Goal: Information Seeking & Learning: Learn about a topic

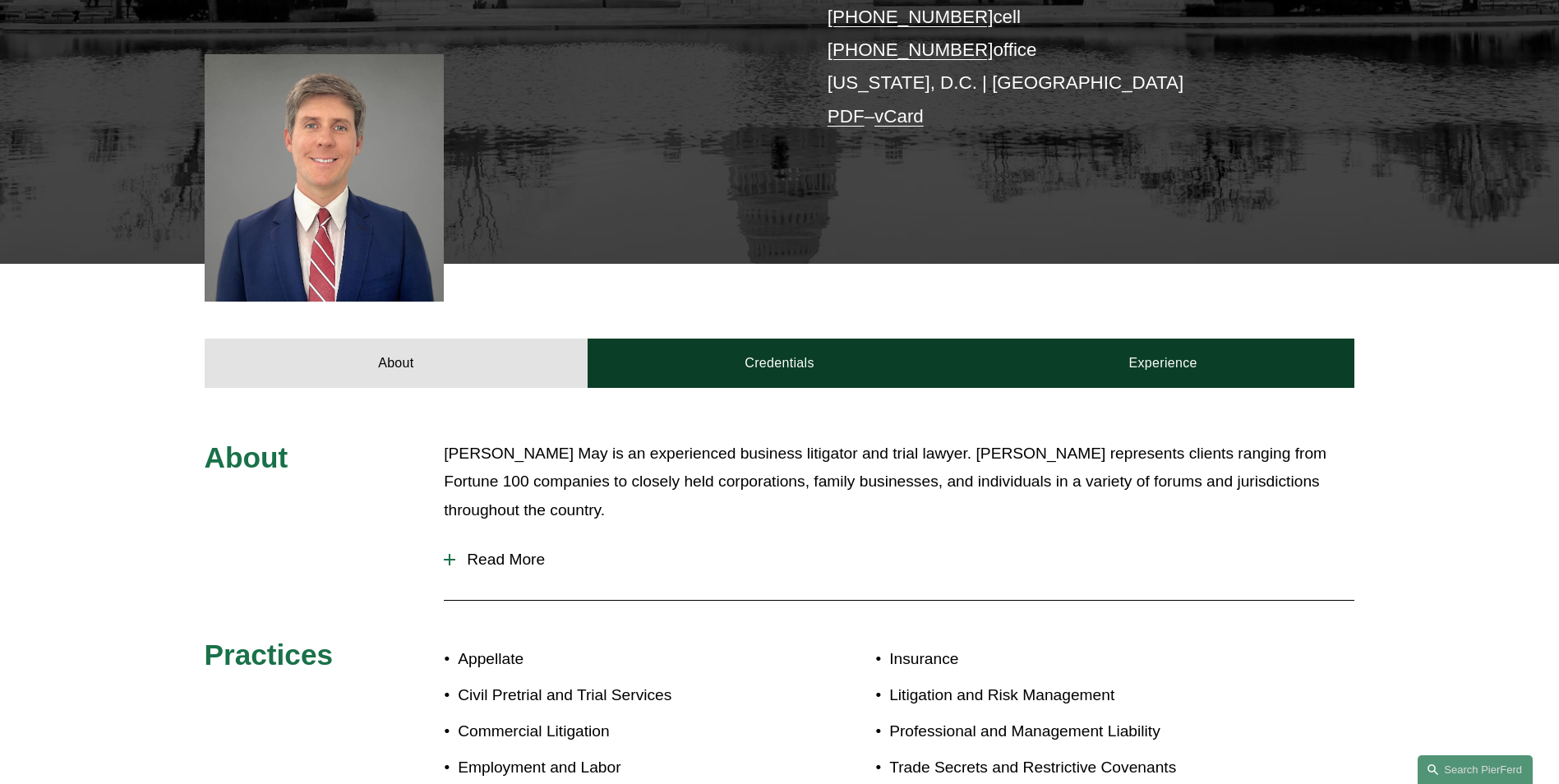
scroll to position [411, 0]
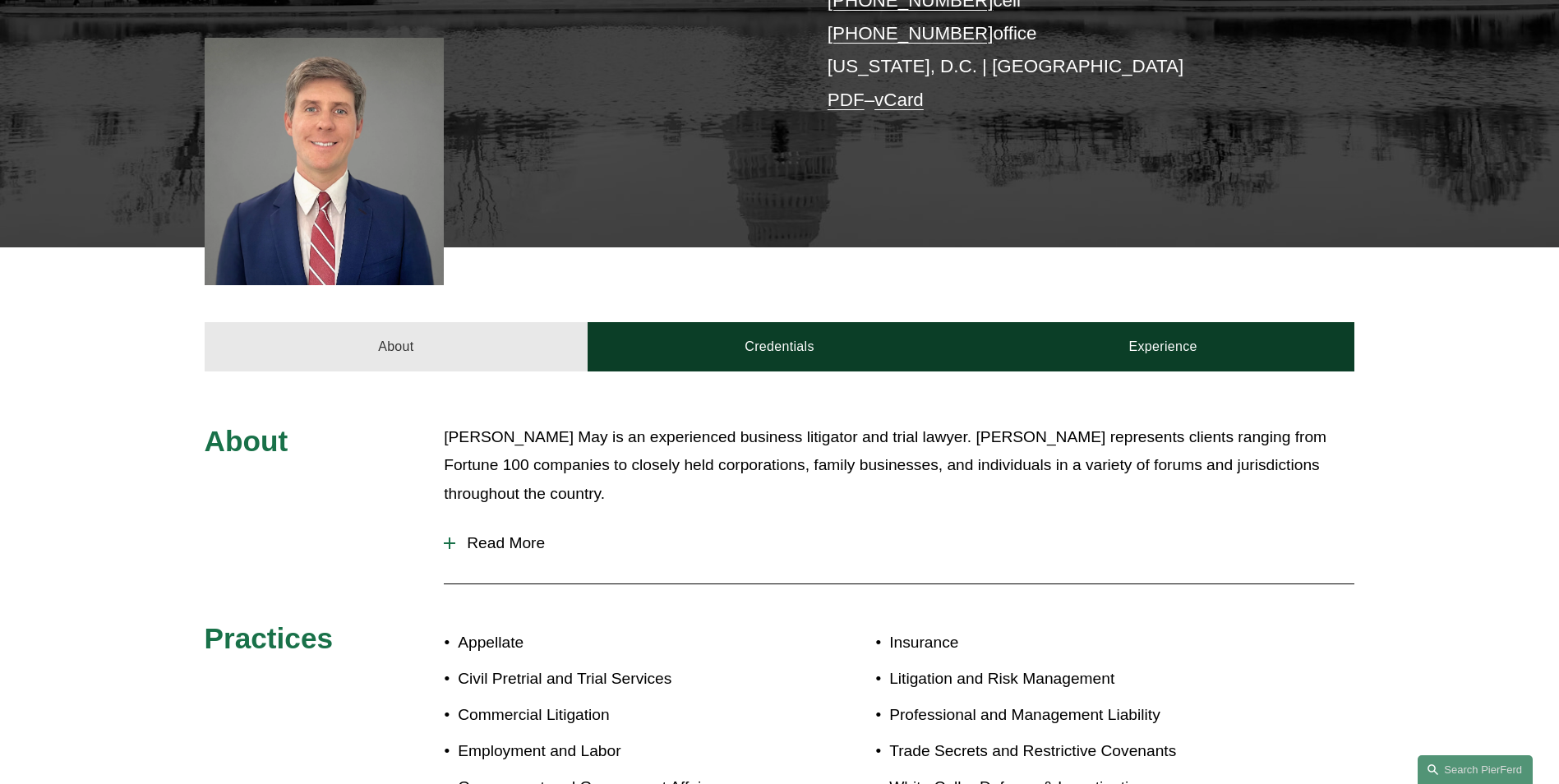
drag, startPoint x: 465, startPoint y: 348, endPoint x: 492, endPoint y: 351, distance: 27.2
click at [465, 348] on link "About" at bounding box center [396, 347] width 384 height 49
drag, startPoint x: 939, startPoint y: 440, endPoint x: 1050, endPoint y: 440, distance: 111.0
click at [1050, 440] on p "[PERSON_NAME] May is an experienced business litigator and trial lawyer. [PERSO…" at bounding box center [899, 465] width 911 height 86
drag, startPoint x: 1050, startPoint y: 440, endPoint x: 1036, endPoint y: 440, distance: 14.0
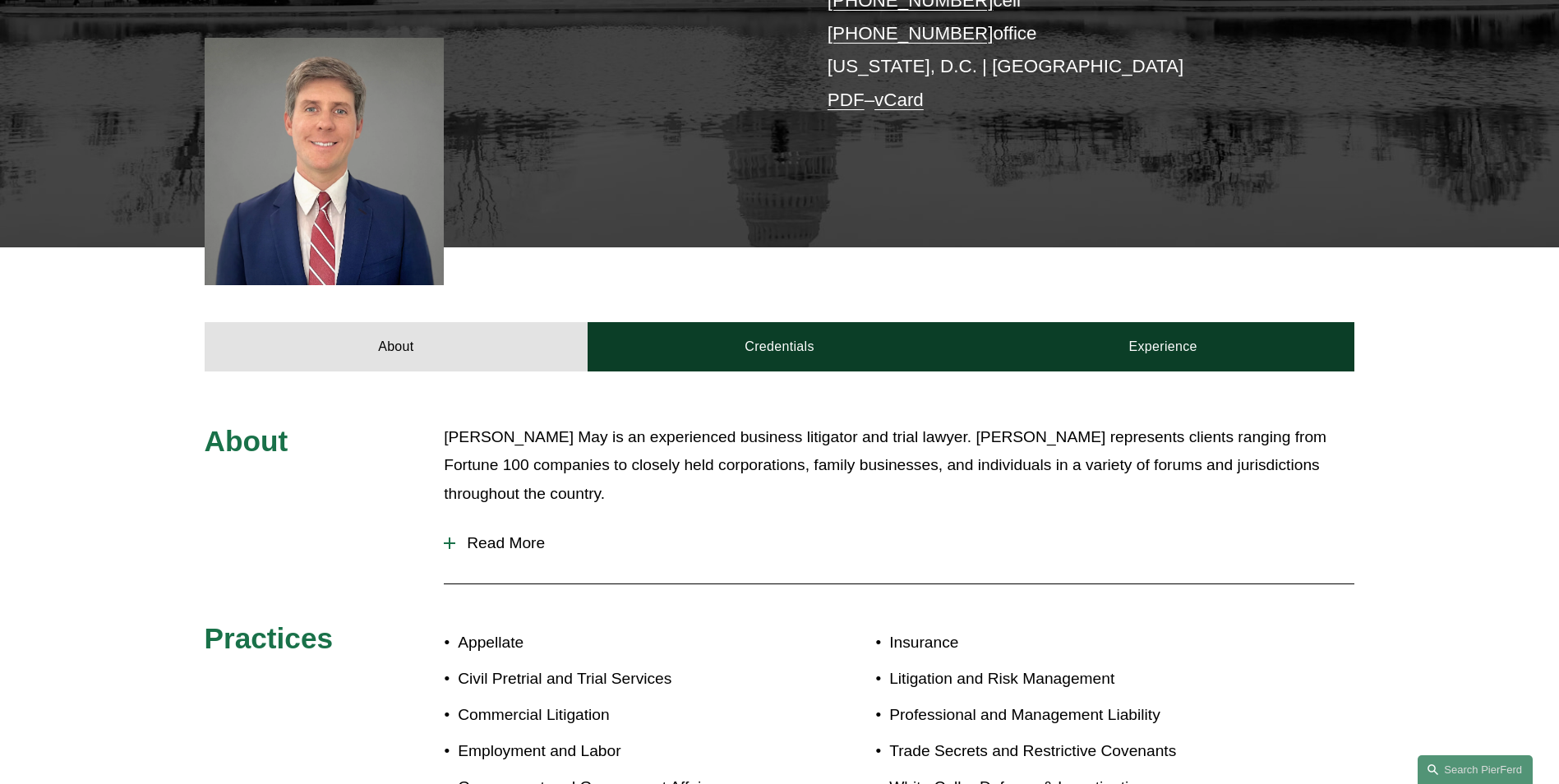
click at [1059, 440] on p "[PERSON_NAME] May is an experienced business litigator and trial lawyer. [PERSO…" at bounding box center [899, 465] width 911 height 86
click at [1215, 428] on p "[PERSON_NAME] May is an experienced business litigator and trial lawyer. [PERSO…" at bounding box center [899, 465] width 911 height 86
click at [1216, 428] on p "[PERSON_NAME] May is an experienced business litigator and trial lawyer. [PERSO…" at bounding box center [899, 465] width 911 height 86
drag, startPoint x: 697, startPoint y: 471, endPoint x: 751, endPoint y: 466, distance: 54.2
click at [751, 466] on p "[PERSON_NAME] May is an experienced business litigator and trial lawyer. [PERSO…" at bounding box center [899, 465] width 911 height 86
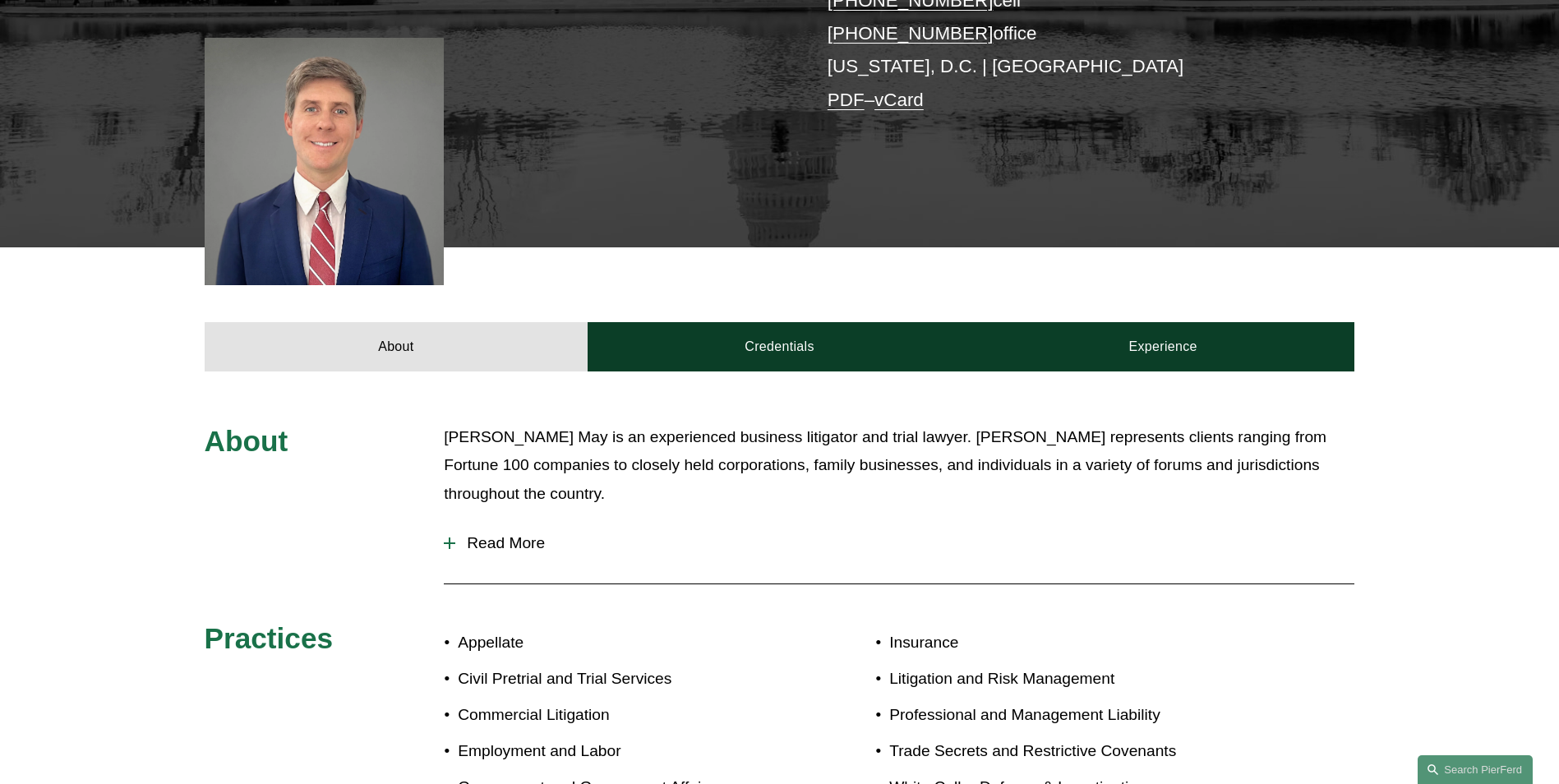
drag, startPoint x: 751, startPoint y: 466, endPoint x: 797, endPoint y: 477, distance: 47.3
click at [797, 477] on p "[PERSON_NAME] May is an experienced business litigator and trial lawyer. [PERSO…" at bounding box center [899, 465] width 911 height 86
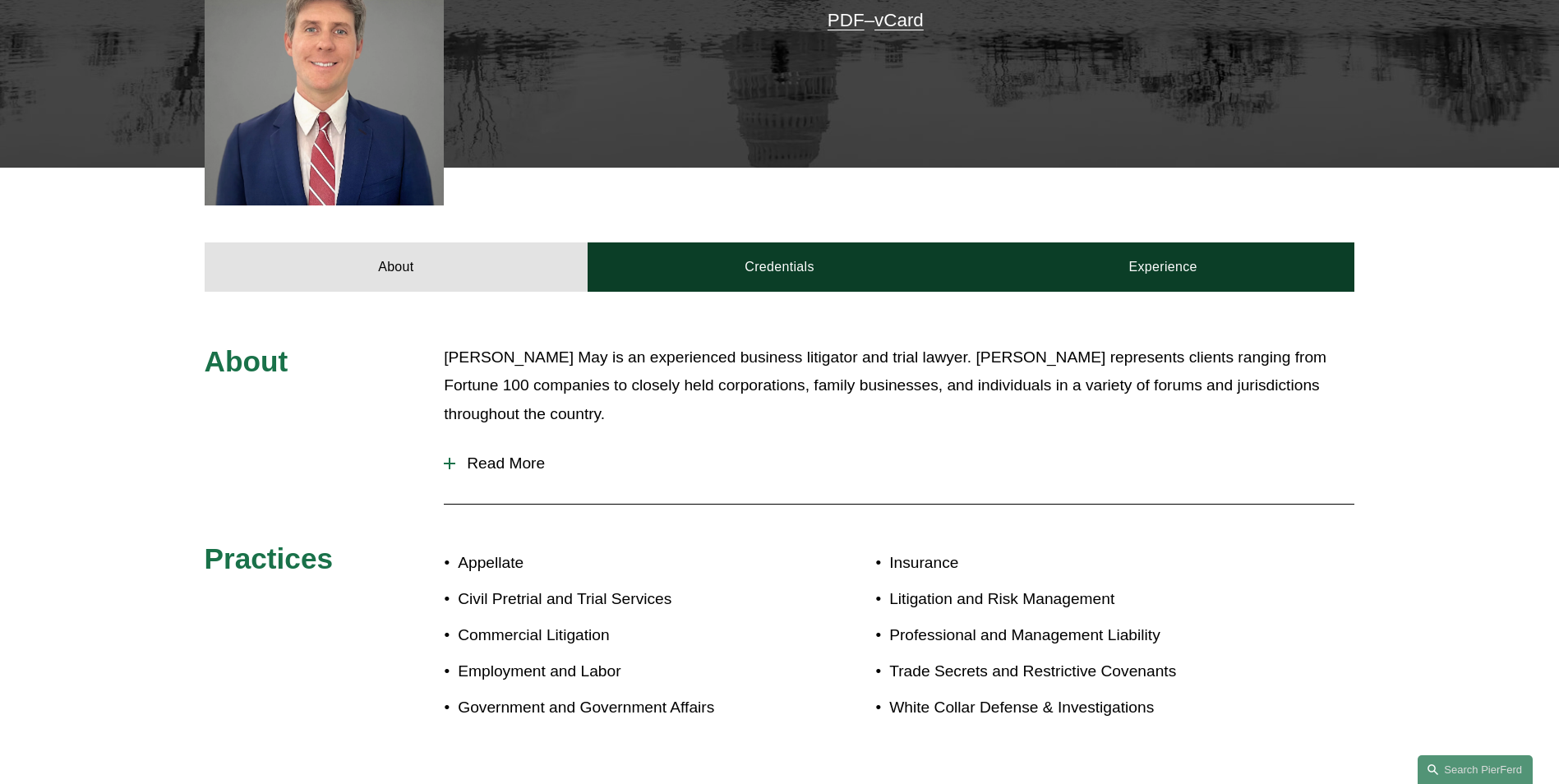
scroll to position [575, 0]
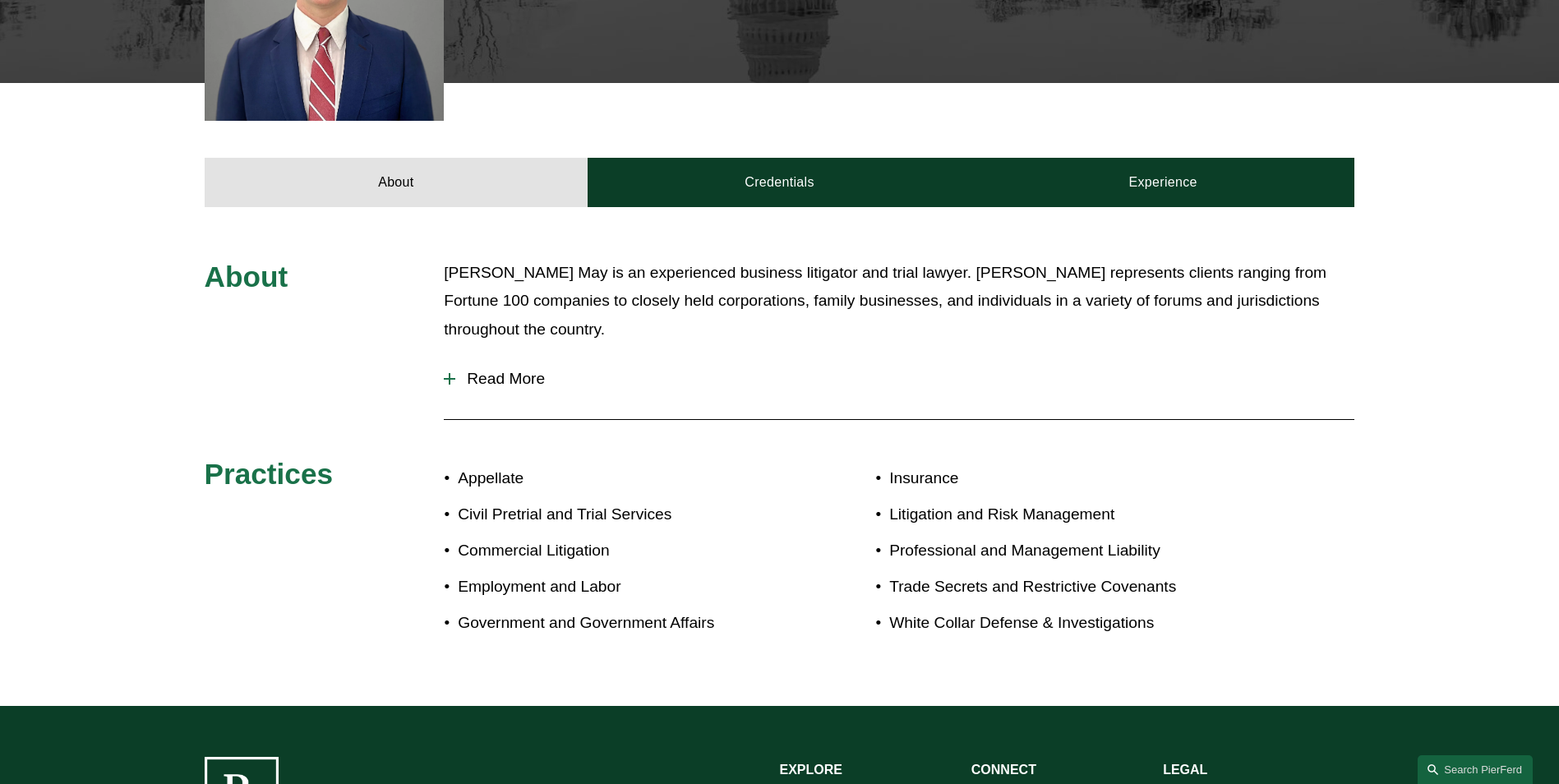
click at [494, 364] on button "Read More" at bounding box center [899, 378] width 911 height 42
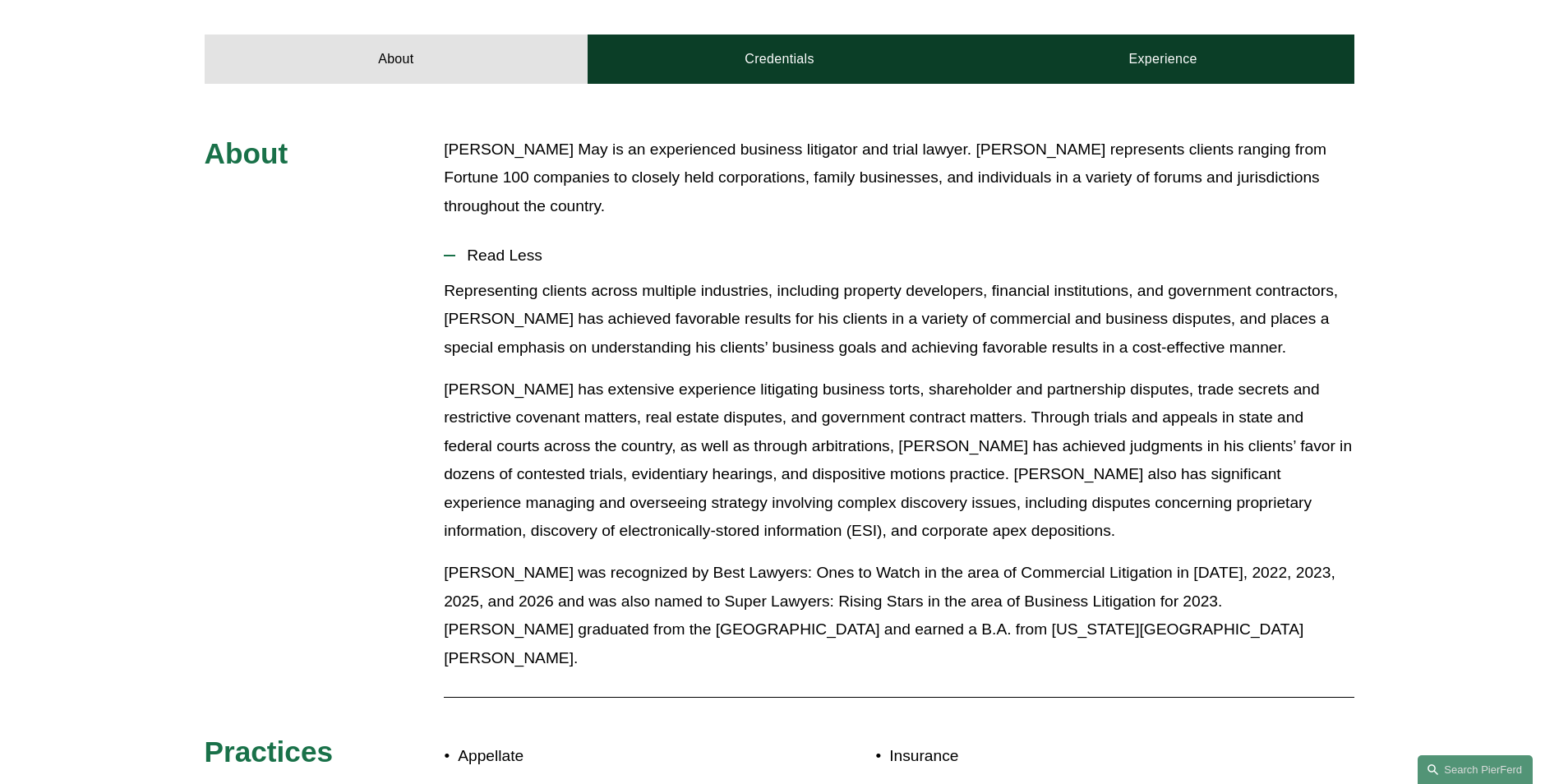
scroll to position [740, 0]
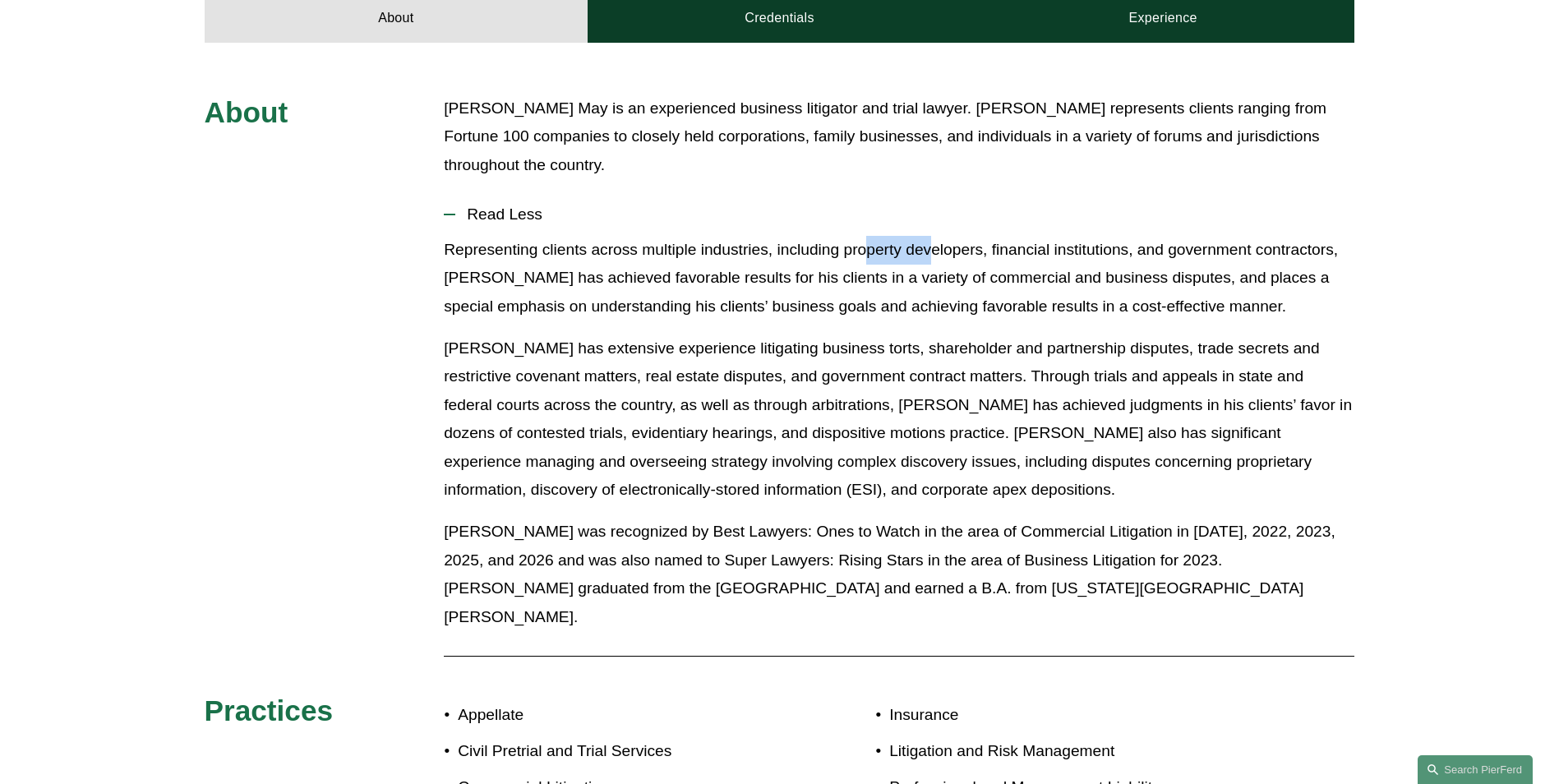
drag, startPoint x: 943, startPoint y: 246, endPoint x: 974, endPoint y: 248, distance: 31.1
click at [974, 248] on p "Representing clients across multiple industries, including property developers,…" at bounding box center [899, 278] width 911 height 86
click at [981, 248] on p "Representing clients across multiple industries, including property developers,…" at bounding box center [899, 278] width 911 height 86
drag, startPoint x: 981, startPoint y: 248, endPoint x: 1026, endPoint y: 253, distance: 45.3
click at [1026, 253] on p "Representing clients across multiple industries, including property developers,…" at bounding box center [899, 278] width 911 height 86
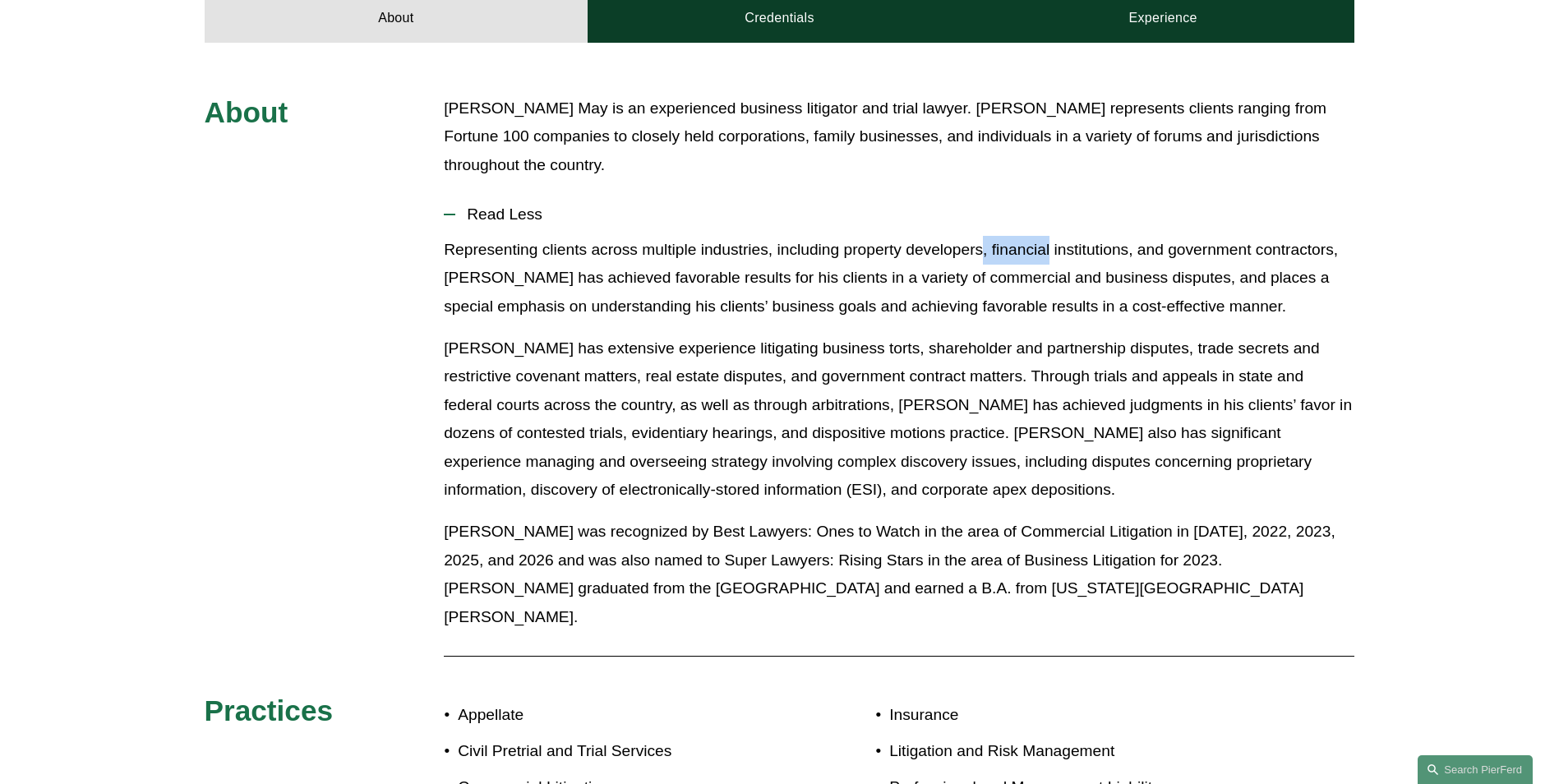
drag, startPoint x: 1026, startPoint y: 253, endPoint x: 1160, endPoint y: 258, distance: 134.1
click at [1050, 254] on p "Representing clients across multiple industries, including property developers,…" at bounding box center [899, 278] width 911 height 86
click at [718, 286] on p "Representing clients across multiple industries, including property developers,…" at bounding box center [899, 278] width 911 height 86
drag, startPoint x: 718, startPoint y: 286, endPoint x: 884, endPoint y: 274, distance: 166.4
click at [884, 274] on p "Representing clients across multiple industries, including property developers,…" at bounding box center [899, 278] width 911 height 86
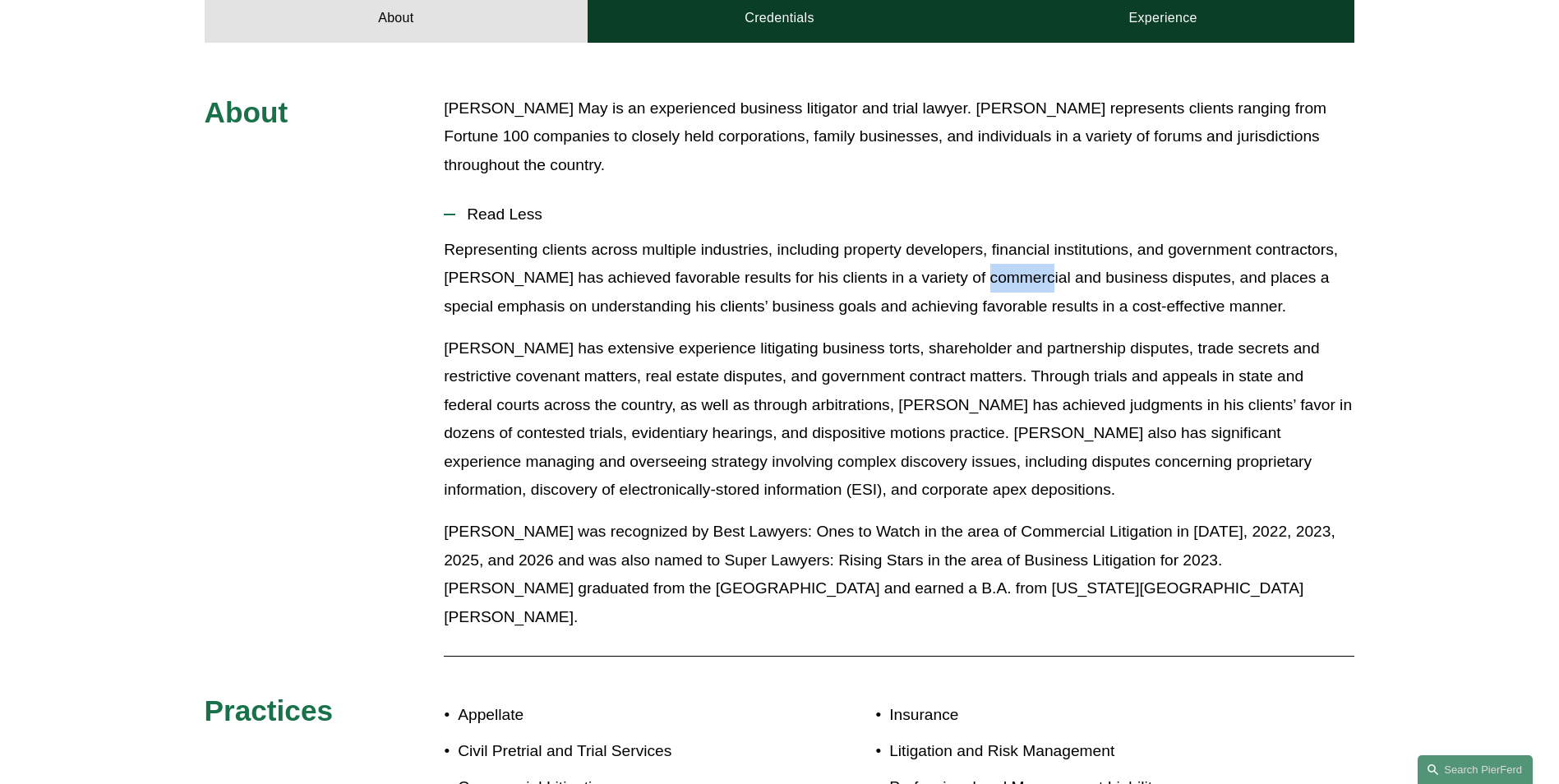
drag, startPoint x: 884, startPoint y: 274, endPoint x: 1104, endPoint y: 282, distance: 220.1
click at [1099, 282] on p "Representing clients across multiple industries, including property developers,…" at bounding box center [899, 278] width 911 height 86
drag, startPoint x: 1104, startPoint y: 282, endPoint x: 1111, endPoint y: 278, distance: 8.1
click at [1111, 278] on p "Representing clients across multiple industries, including property developers,…" at bounding box center [899, 278] width 911 height 86
click at [944, 316] on p "Representing clients across multiple industries, including property developers,…" at bounding box center [899, 278] width 911 height 86
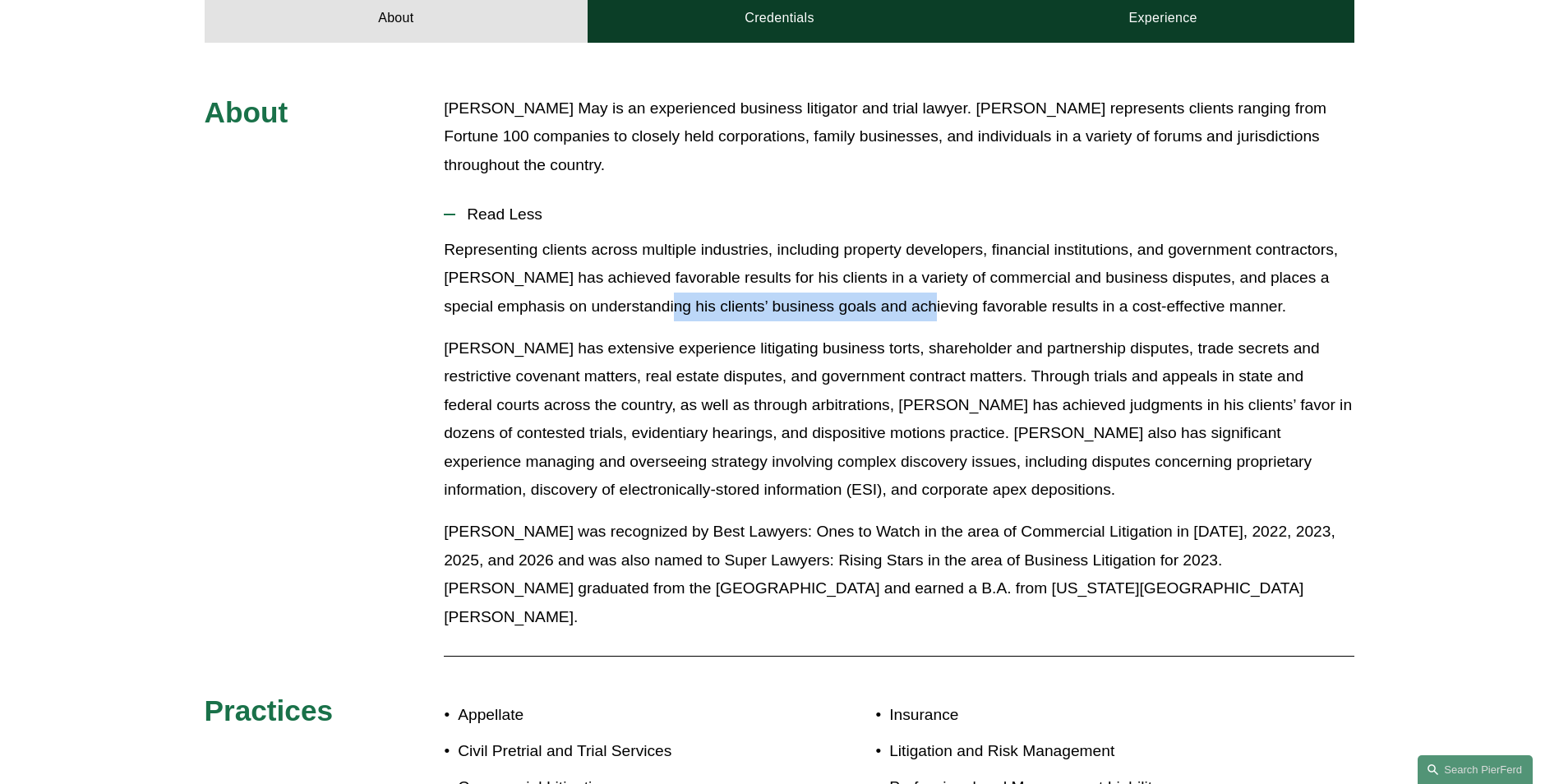
drag, startPoint x: 944, startPoint y: 316, endPoint x: 938, endPoint y: 334, distance: 19.0
click at [971, 313] on p "Representing clients across multiple industries, including property developers,…" at bounding box center [899, 278] width 911 height 86
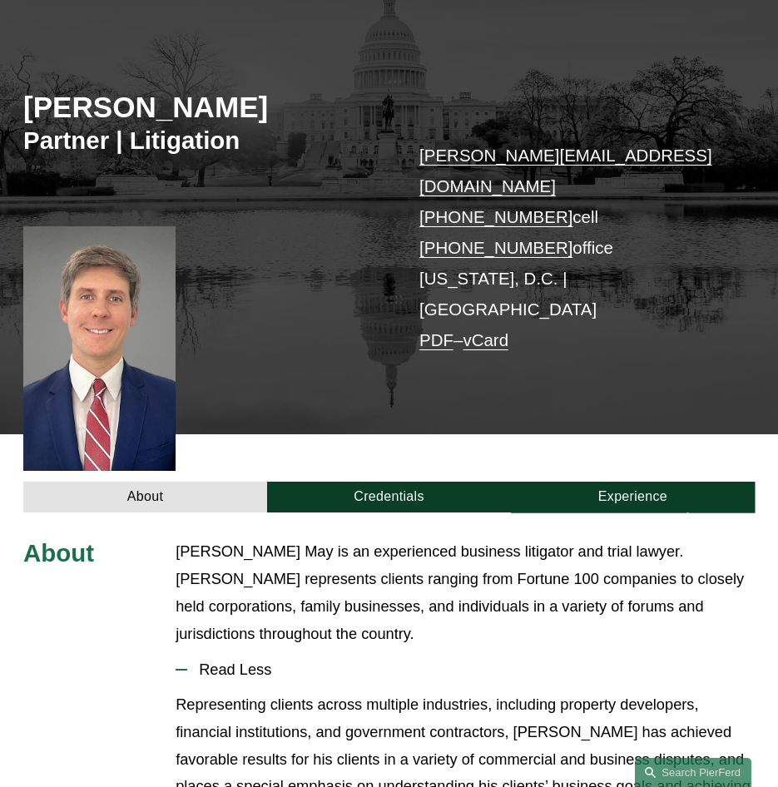
scroll to position [0, 0]
